Goal: Obtain resource: Download file/media

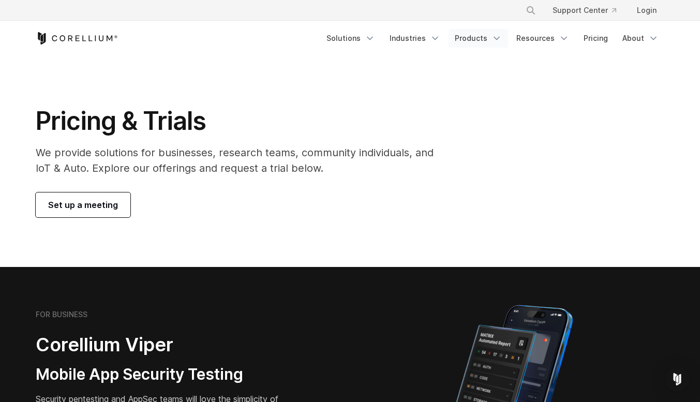
click at [494, 41] on icon "Navigation Menu" at bounding box center [496, 38] width 10 height 10
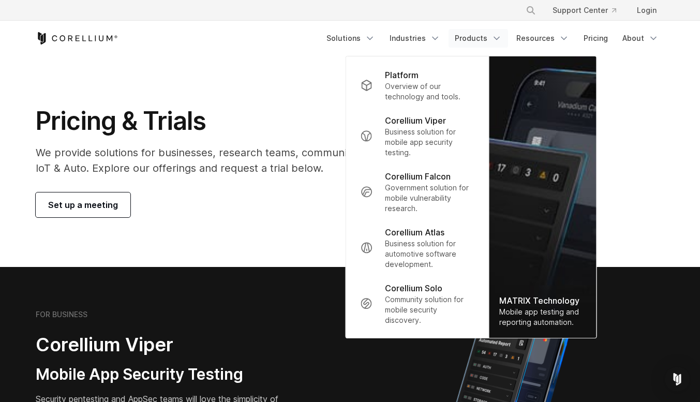
click at [289, 232] on section "Pricing & Trials We provide solutions for businesses, research teams, community…" at bounding box center [350, 161] width 700 height 211
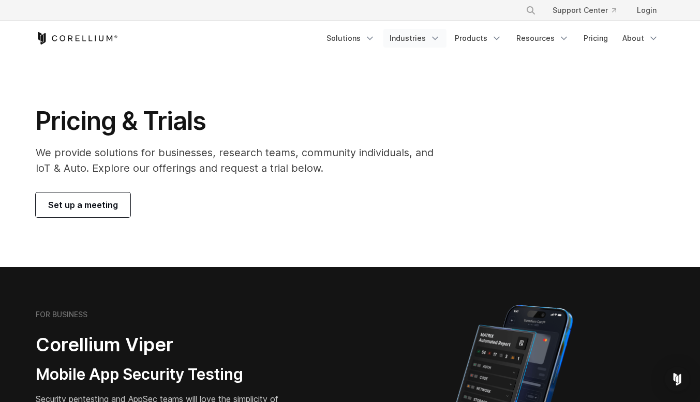
click at [433, 40] on link "Industries" at bounding box center [414, 38] width 63 height 19
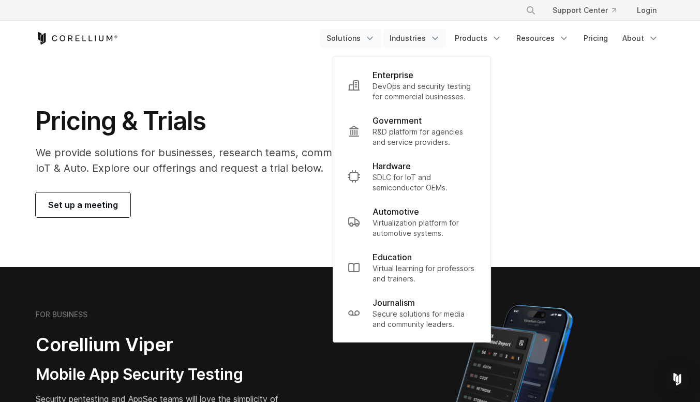
click at [374, 41] on icon "Navigation Menu" at bounding box center [370, 38] width 10 height 10
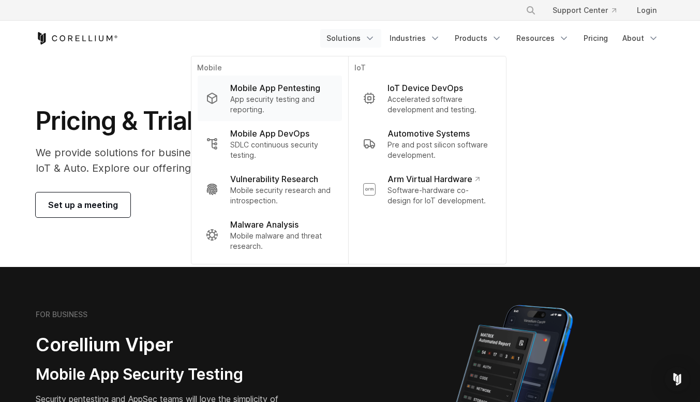
click at [283, 96] on p "App security testing and reporting." at bounding box center [281, 104] width 103 height 21
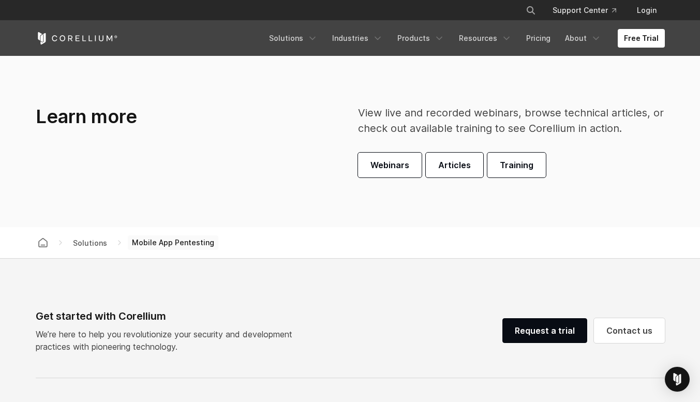
scroll to position [3051, 0]
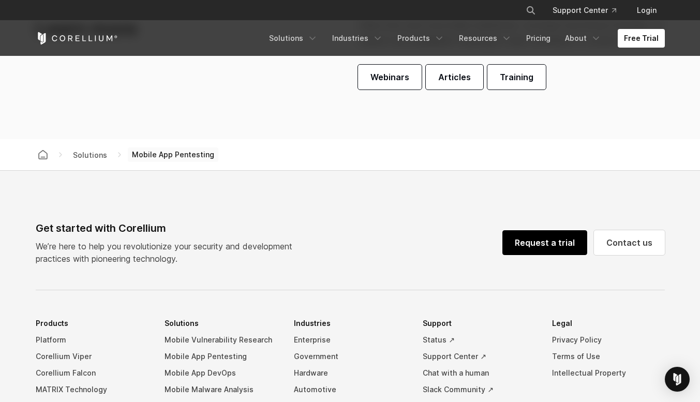
click at [543, 248] on link "Request a trial" at bounding box center [544, 242] width 85 height 25
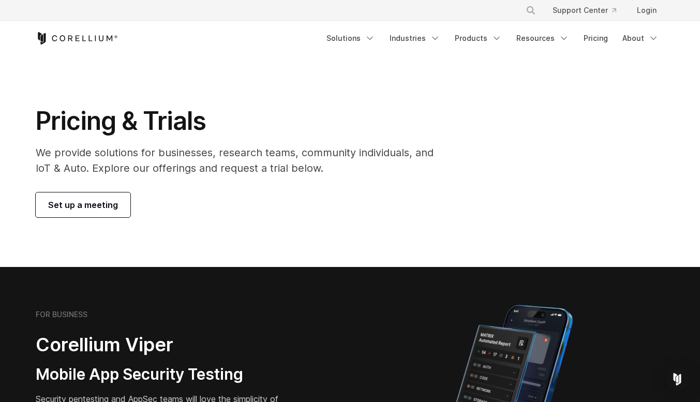
click at [98, 205] on span "Set up a meeting" at bounding box center [83, 205] width 70 height 12
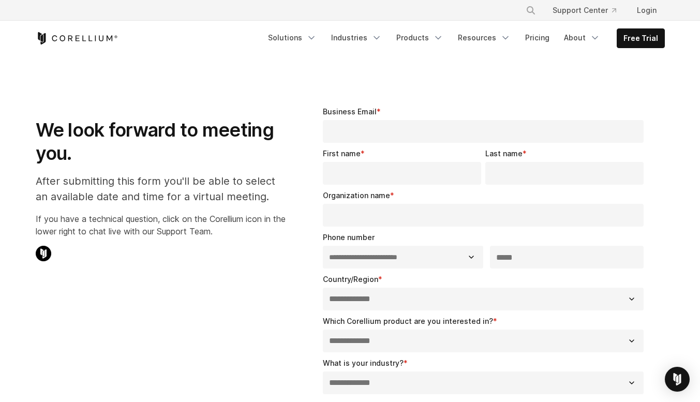
select select "**"
click at [537, 74] on section "**********" at bounding box center [350, 360] width 700 height 608
click at [431, 31] on link "Products" at bounding box center [419, 37] width 59 height 19
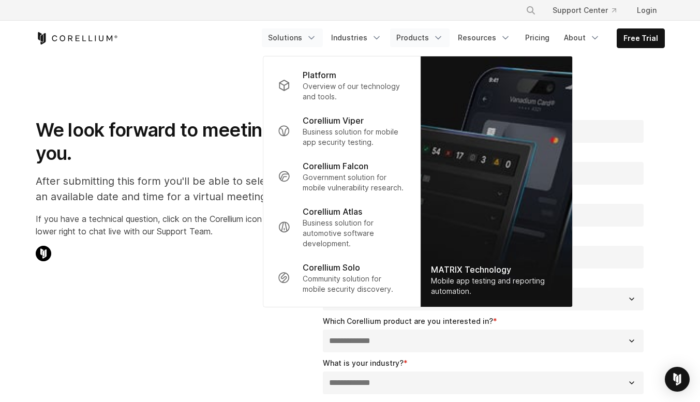
click at [304, 34] on link "Solutions" at bounding box center [292, 37] width 61 height 19
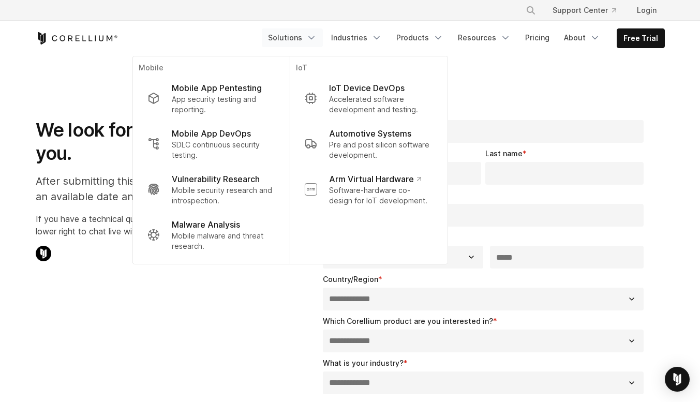
click at [235, 318] on div "**********" at bounding box center [350, 359] width 650 height 541
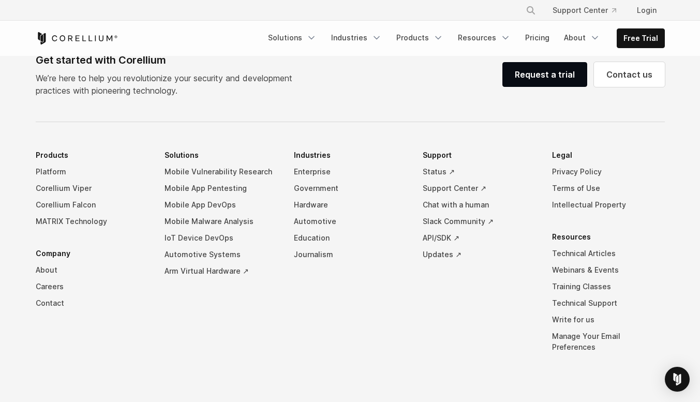
scroll to position [672, 0]
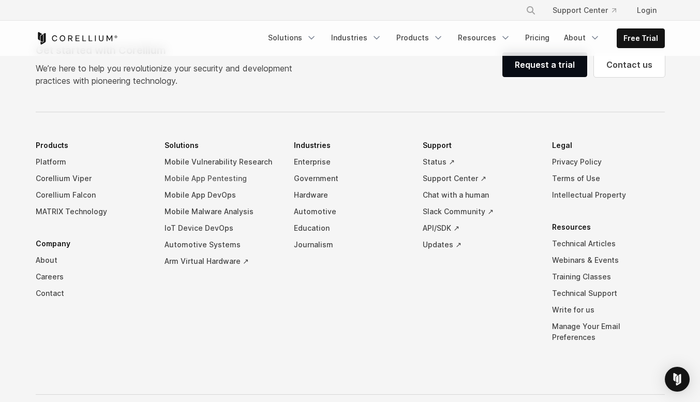
click at [227, 175] on link "Mobile App Pentesting" at bounding box center [220, 178] width 113 height 17
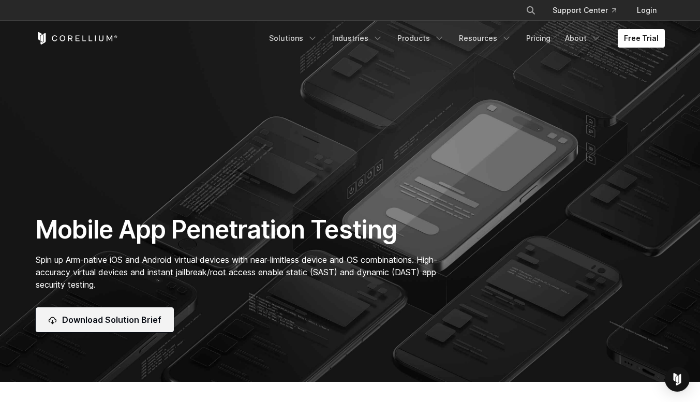
click at [121, 325] on span "Download Solution Brief" at bounding box center [111, 319] width 99 height 12
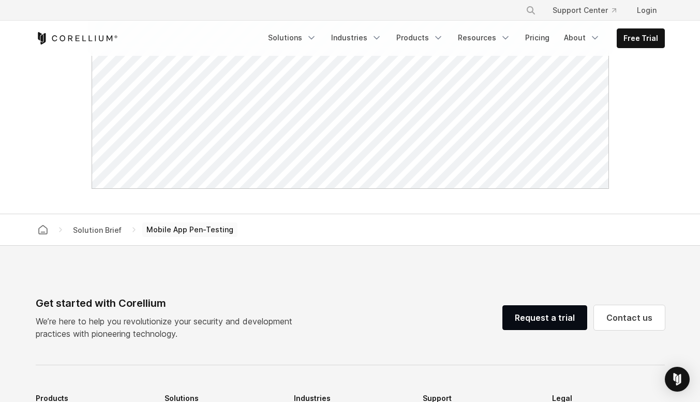
scroll to position [931, 0]
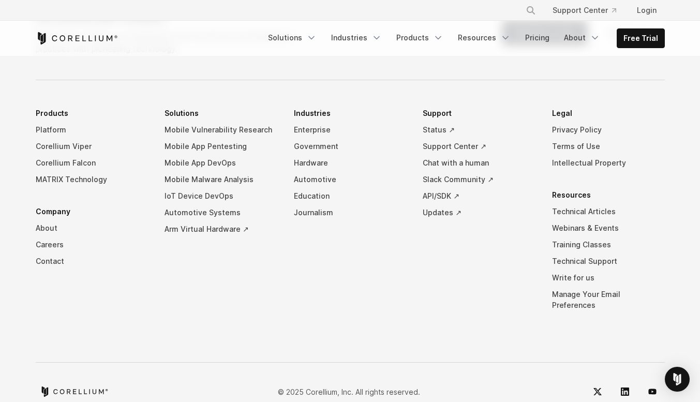
drag, startPoint x: 118, startPoint y: 40, endPoint x: 48, endPoint y: 36, distance: 69.9
click at [48, 36] on div "Free Trial" at bounding box center [149, 38] width 226 height 12
drag, startPoint x: 121, startPoint y: 37, endPoint x: 83, endPoint y: 36, distance: 37.3
click at [83, 36] on div "Free Trial" at bounding box center [149, 38] width 226 height 12
drag, startPoint x: 52, startPoint y: 31, endPoint x: 268, endPoint y: 3, distance: 217.5
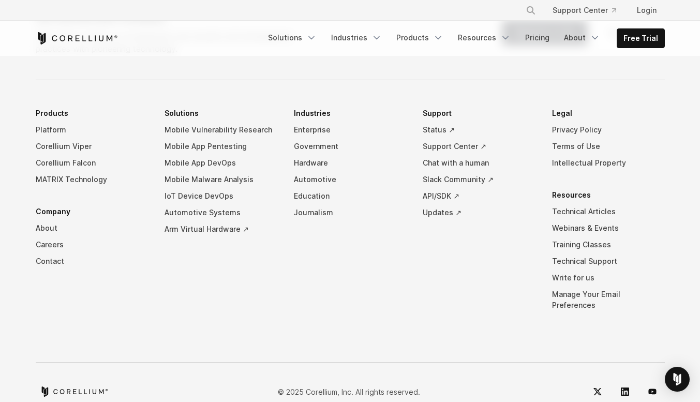
click at [112, 44] on div "Free Trial Solutions" at bounding box center [350, 38] width 629 height 35
